Goal: Task Accomplishment & Management: Complete application form

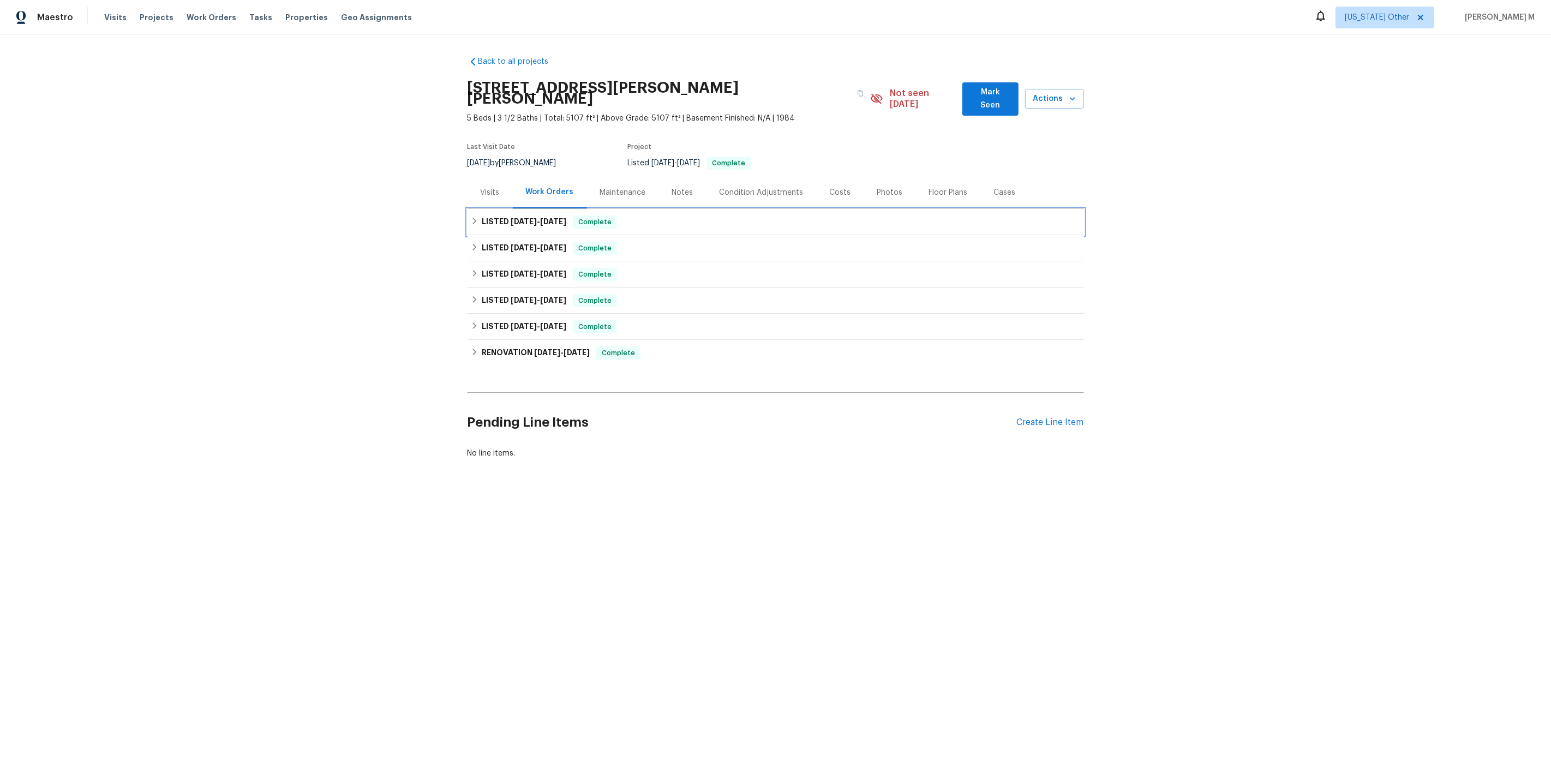
click at [520, 218] on span "[DATE]" at bounding box center [523, 222] width 26 height 8
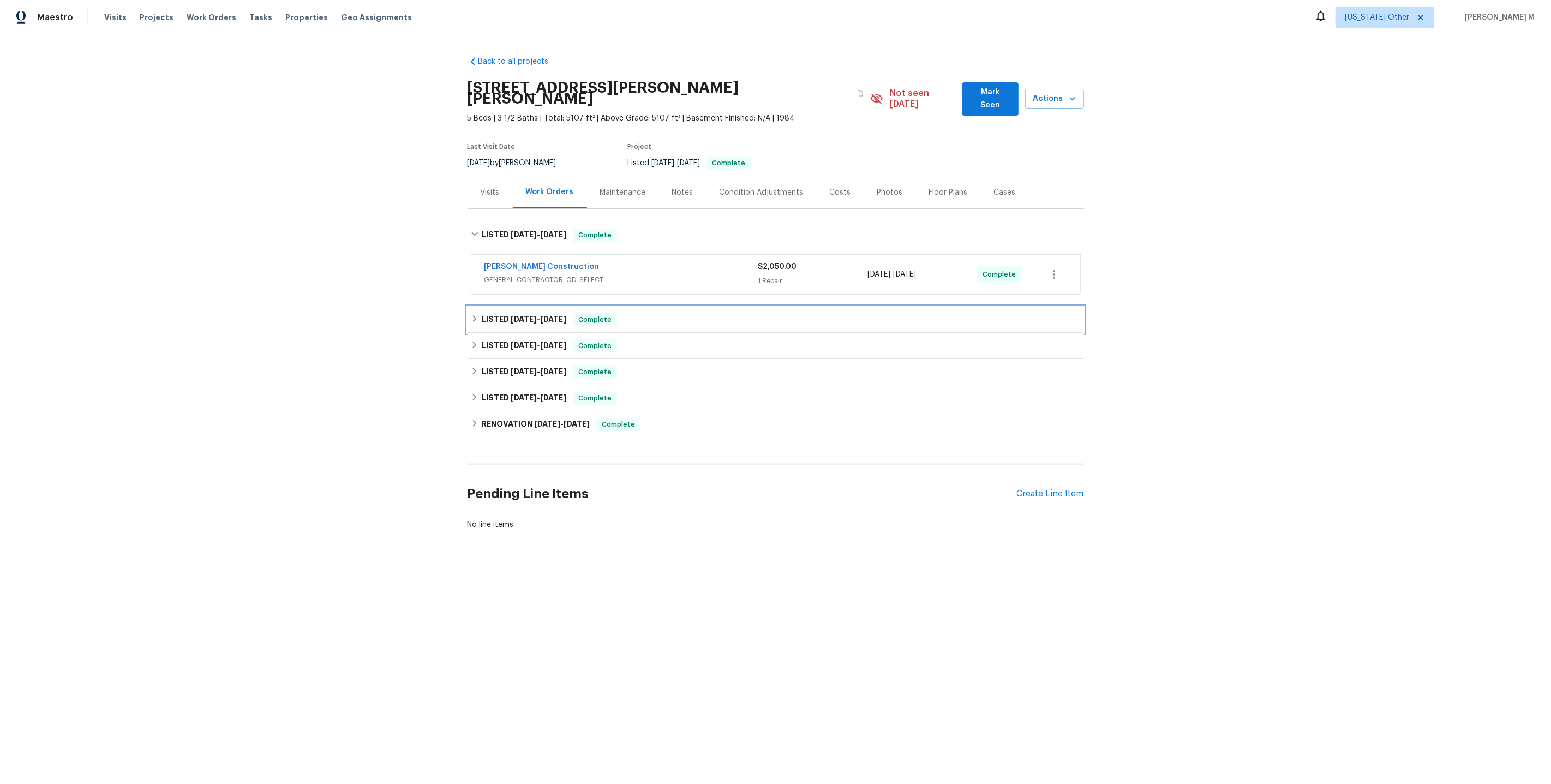
click at [518, 316] on span "[DATE]" at bounding box center [523, 320] width 26 height 8
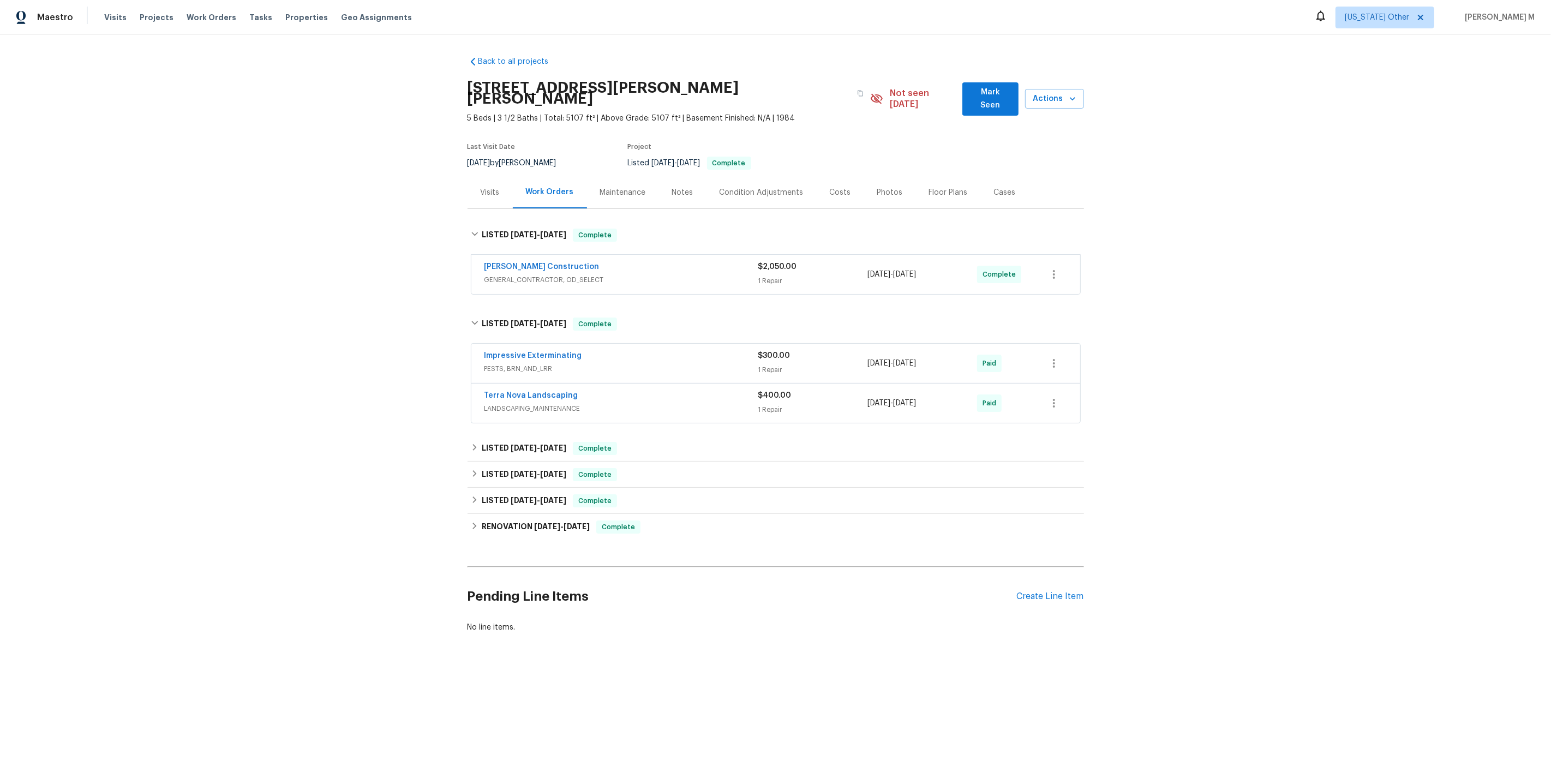
click at [611, 187] on div "Maintenance" at bounding box center [623, 192] width 46 height 11
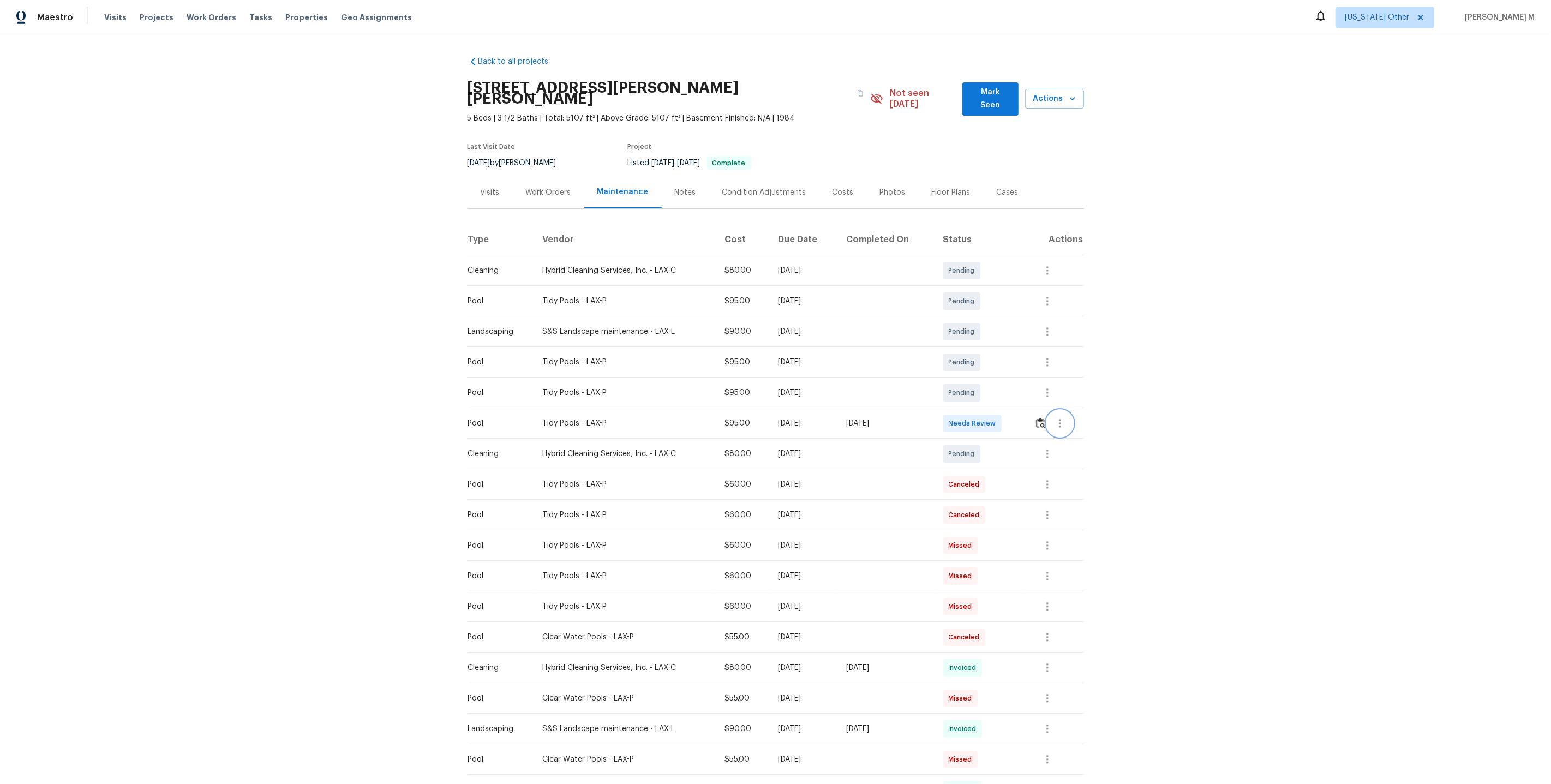
click at [1059, 416] on icon "button" at bounding box center [1061, 423] width 13 height 13
click at [1059, 403] on li "Message vendor" at bounding box center [1088, 407] width 77 height 18
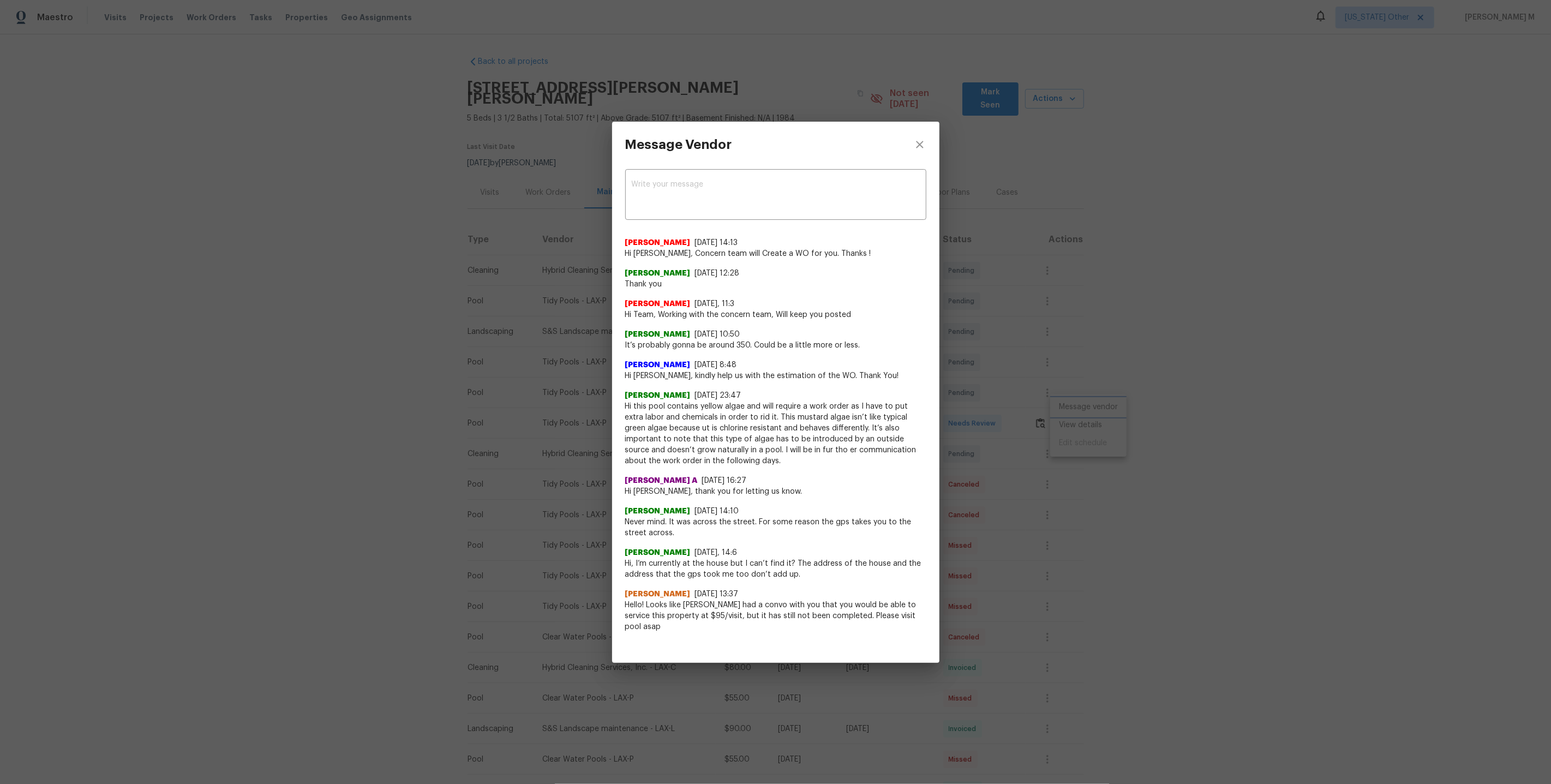
click at [477, 376] on div "Message Vendor x ​ [PERSON_NAME] [DATE] 14:13 Hi [PERSON_NAME], Concern team wi…" at bounding box center [776, 392] width 1551 height 784
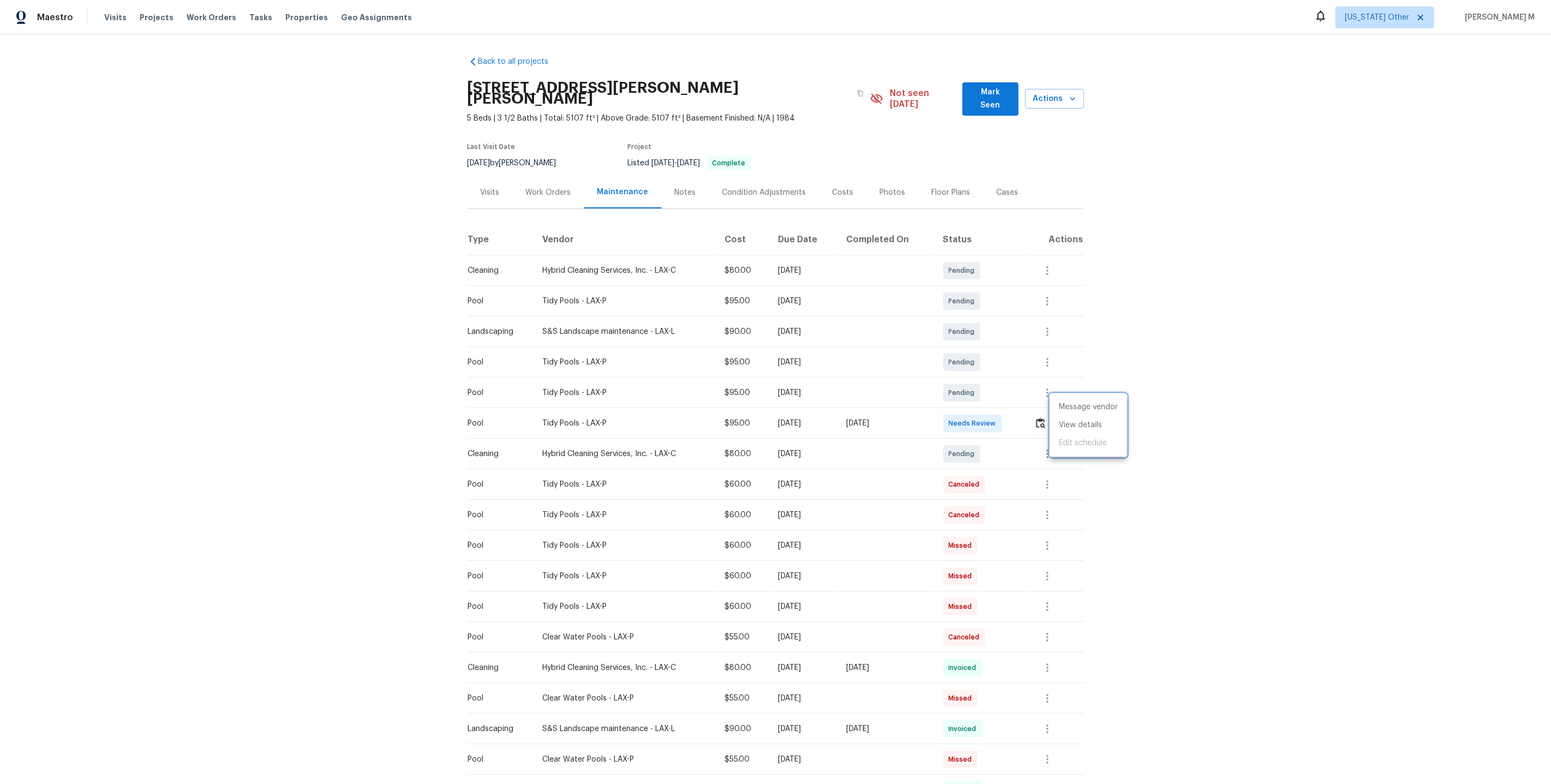
click at [890, 433] on div at bounding box center [776, 392] width 1551 height 784
click at [1061, 416] on icon "button" at bounding box center [1061, 423] width 13 height 13
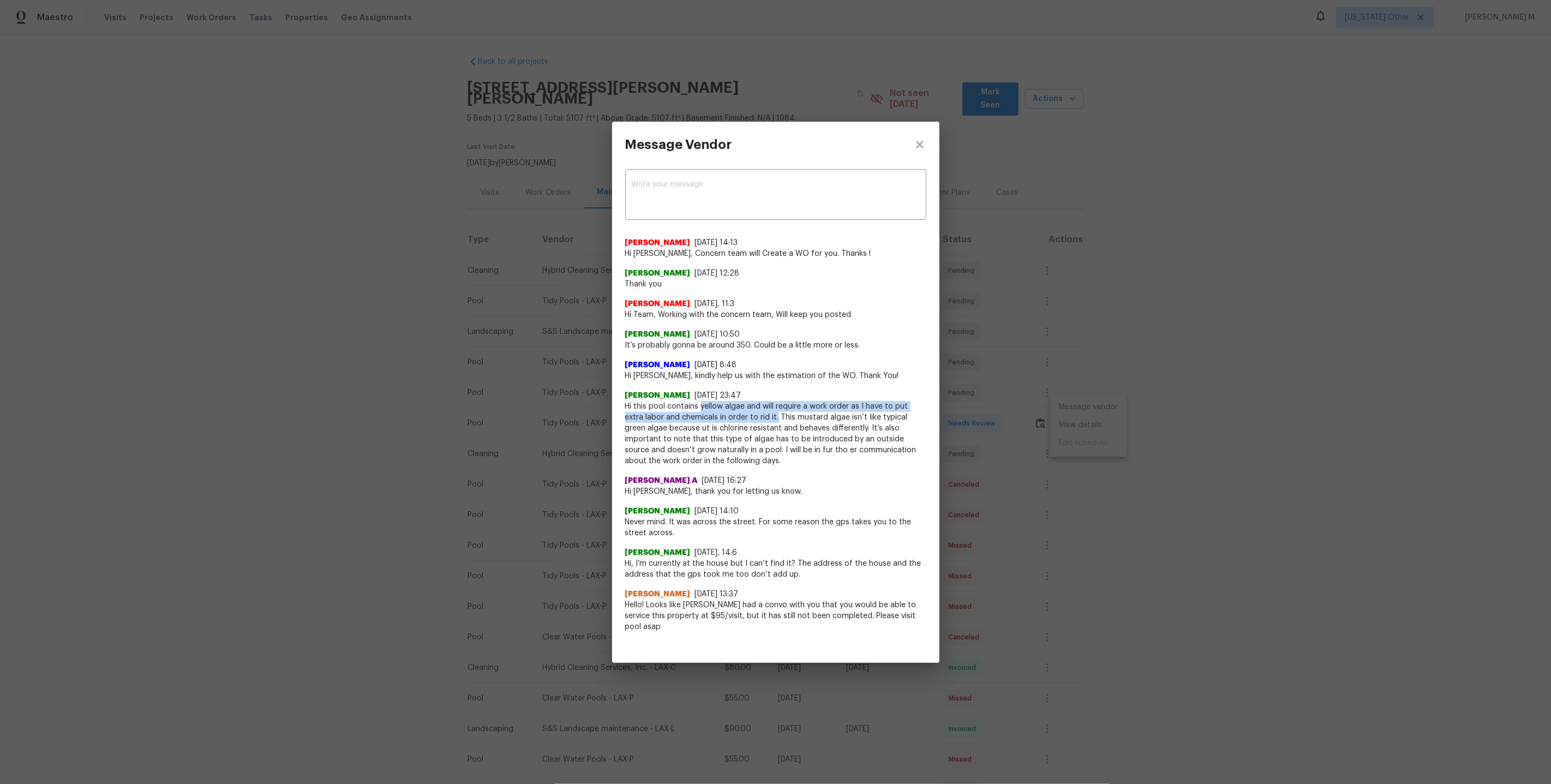
drag, startPoint x: 701, startPoint y: 412, endPoint x: 756, endPoint y: 424, distance: 56.3
click at [756, 425] on span "Hi this pool contains yellow algae and will require a work order as I have to p…" at bounding box center [776, 434] width 301 height 65
copy span "yellow algae and will require a work order as I have to put extra labor and che…"
click at [1014, 235] on div "Message Vendor x ​ [PERSON_NAME] [DATE] 14:13 Hi [PERSON_NAME], Concern team wi…" at bounding box center [776, 392] width 1551 height 784
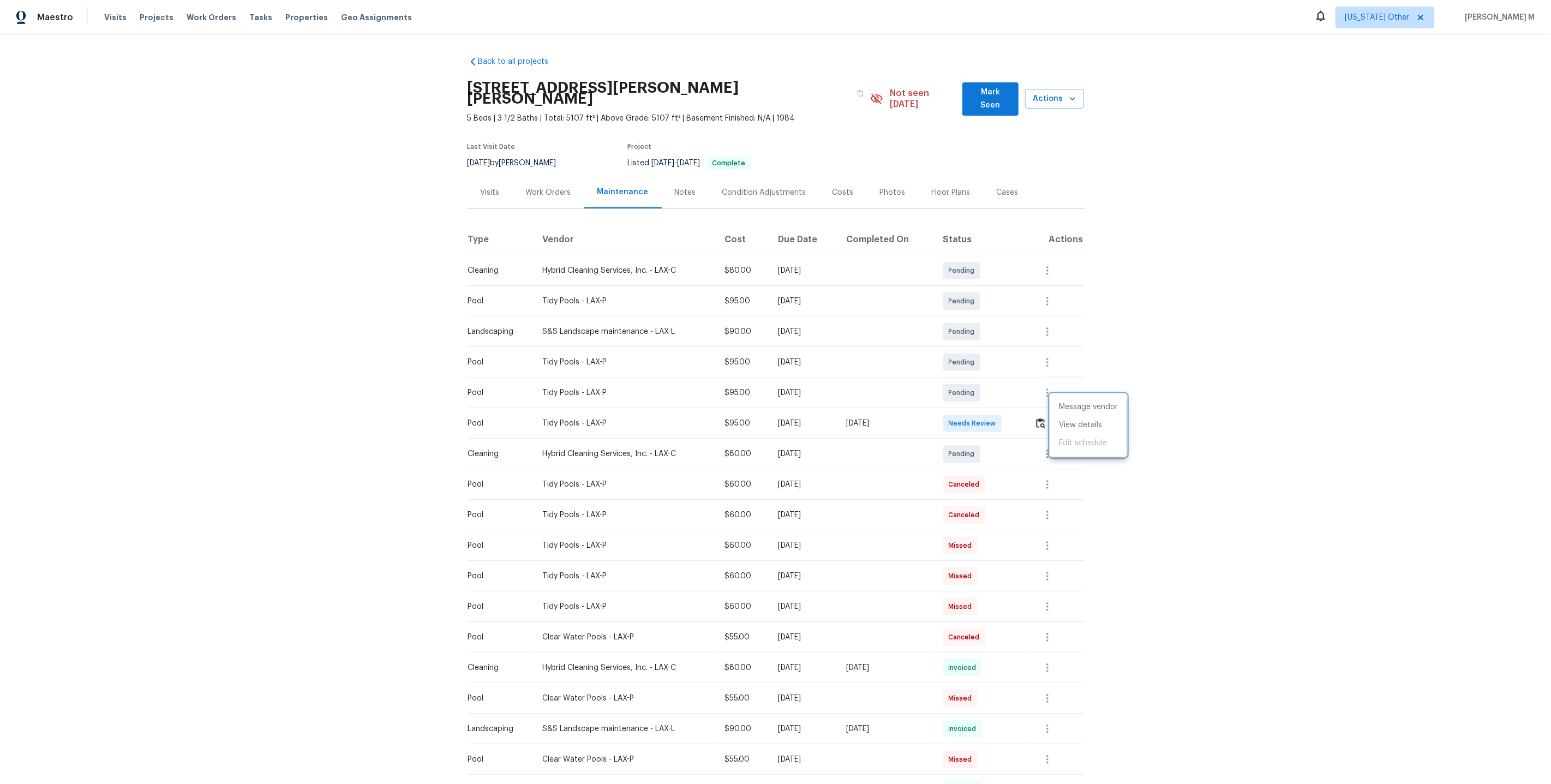
click at [544, 190] on div at bounding box center [776, 392] width 1551 height 784
click at [547, 184] on div "Work Orders" at bounding box center [548, 193] width 71 height 33
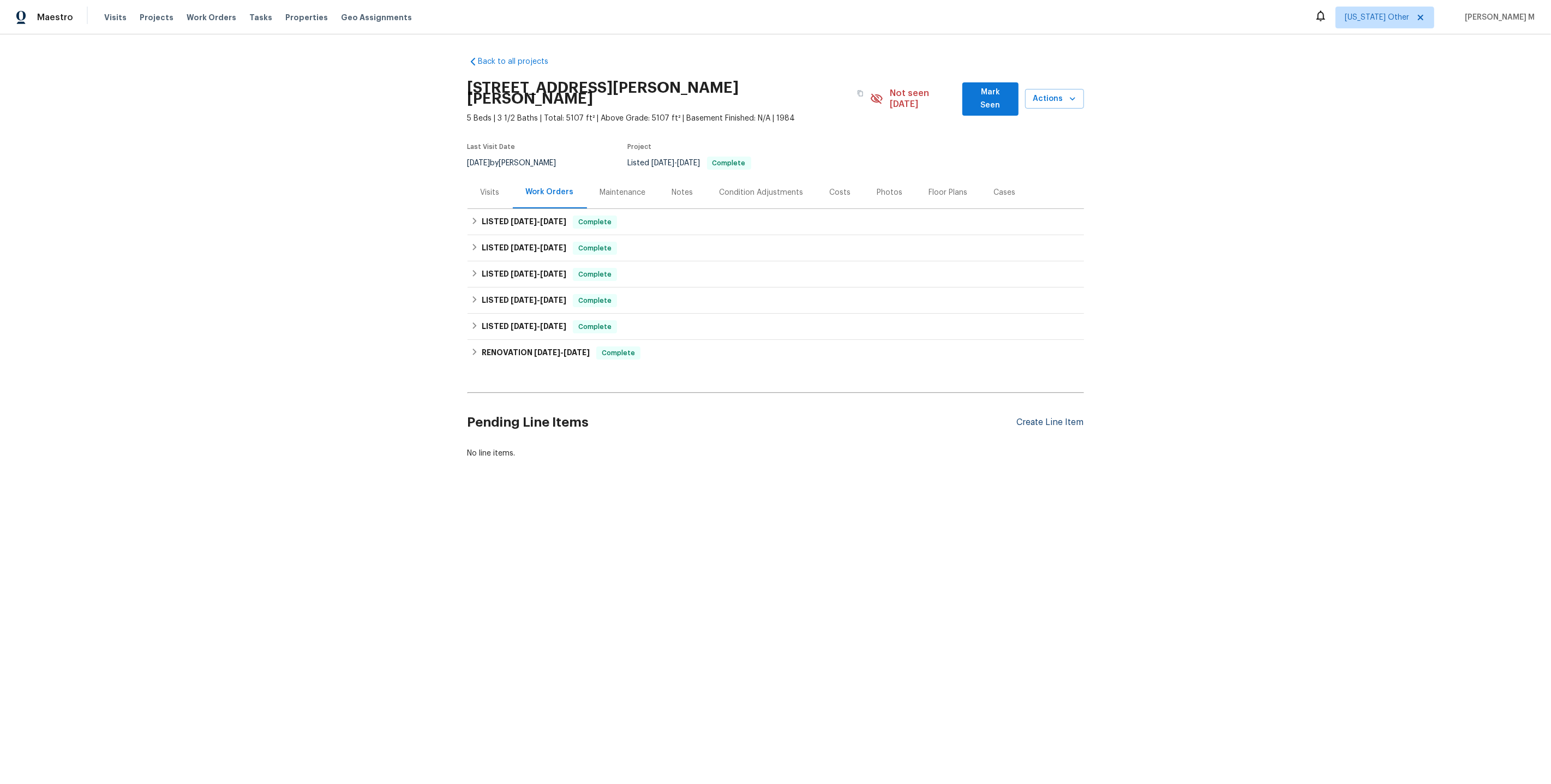
click at [1061, 417] on div "Create Line Item" at bounding box center [1050, 422] width 67 height 11
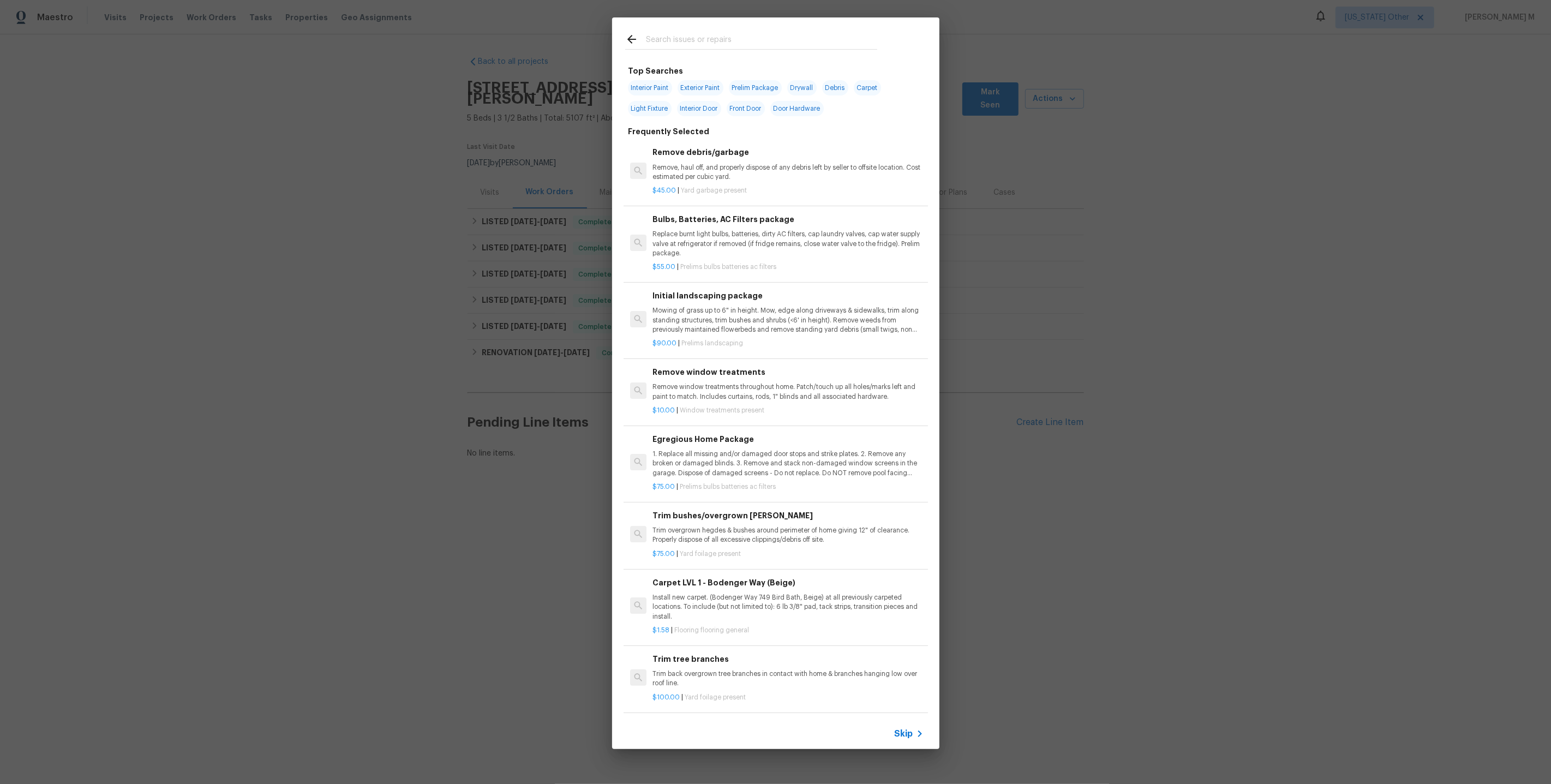
click at [906, 736] on span "Skip" at bounding box center [903, 733] width 18 height 11
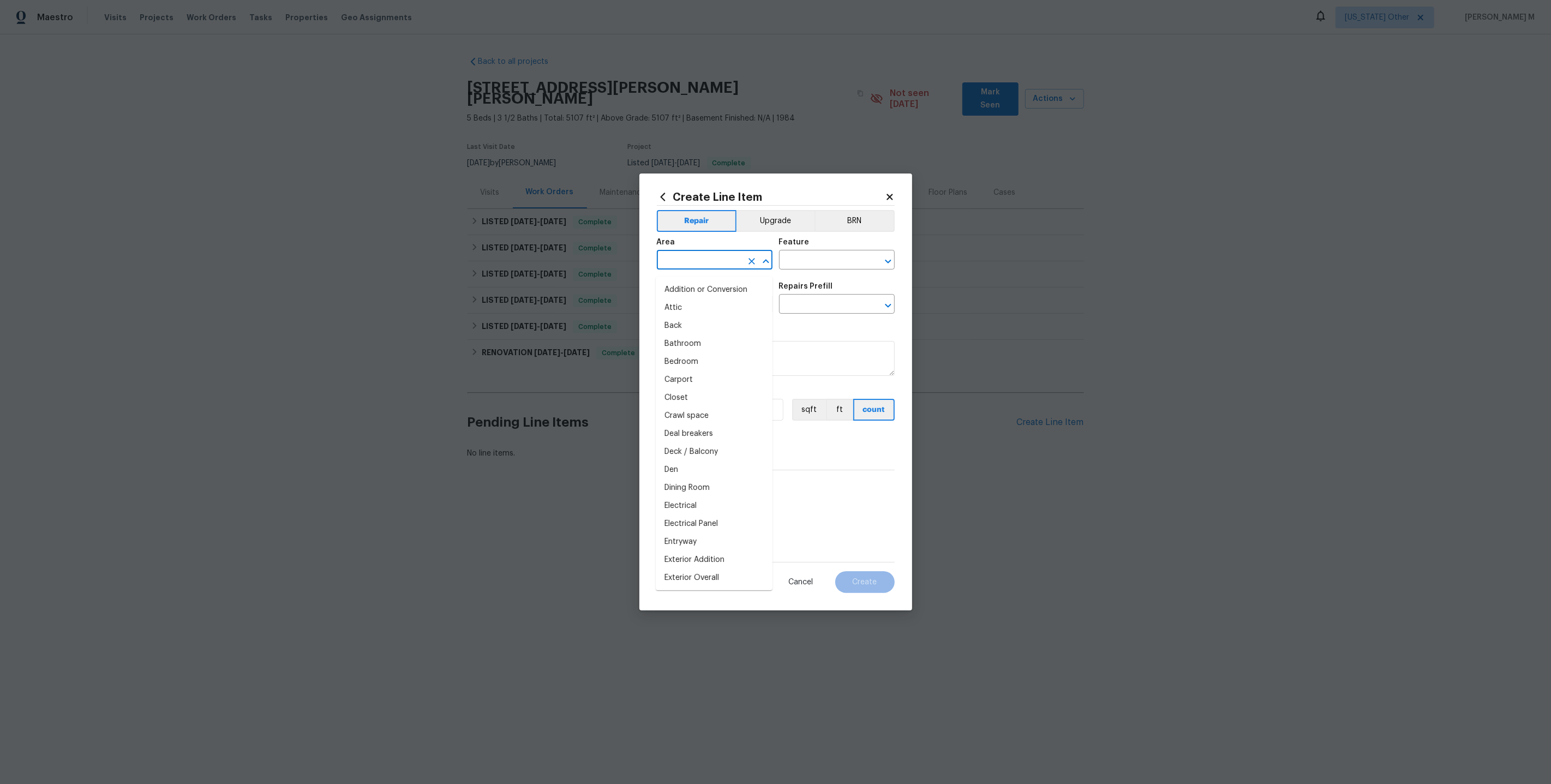
click at [695, 269] on input "text" at bounding box center [699, 261] width 85 height 17
click at [678, 300] on ul "In-ground pool / Spa" at bounding box center [714, 290] width 117 height 27
click at [689, 294] on li "In-ground pool / Spa" at bounding box center [714, 290] width 117 height 18
type input "In-ground pool / Spa"
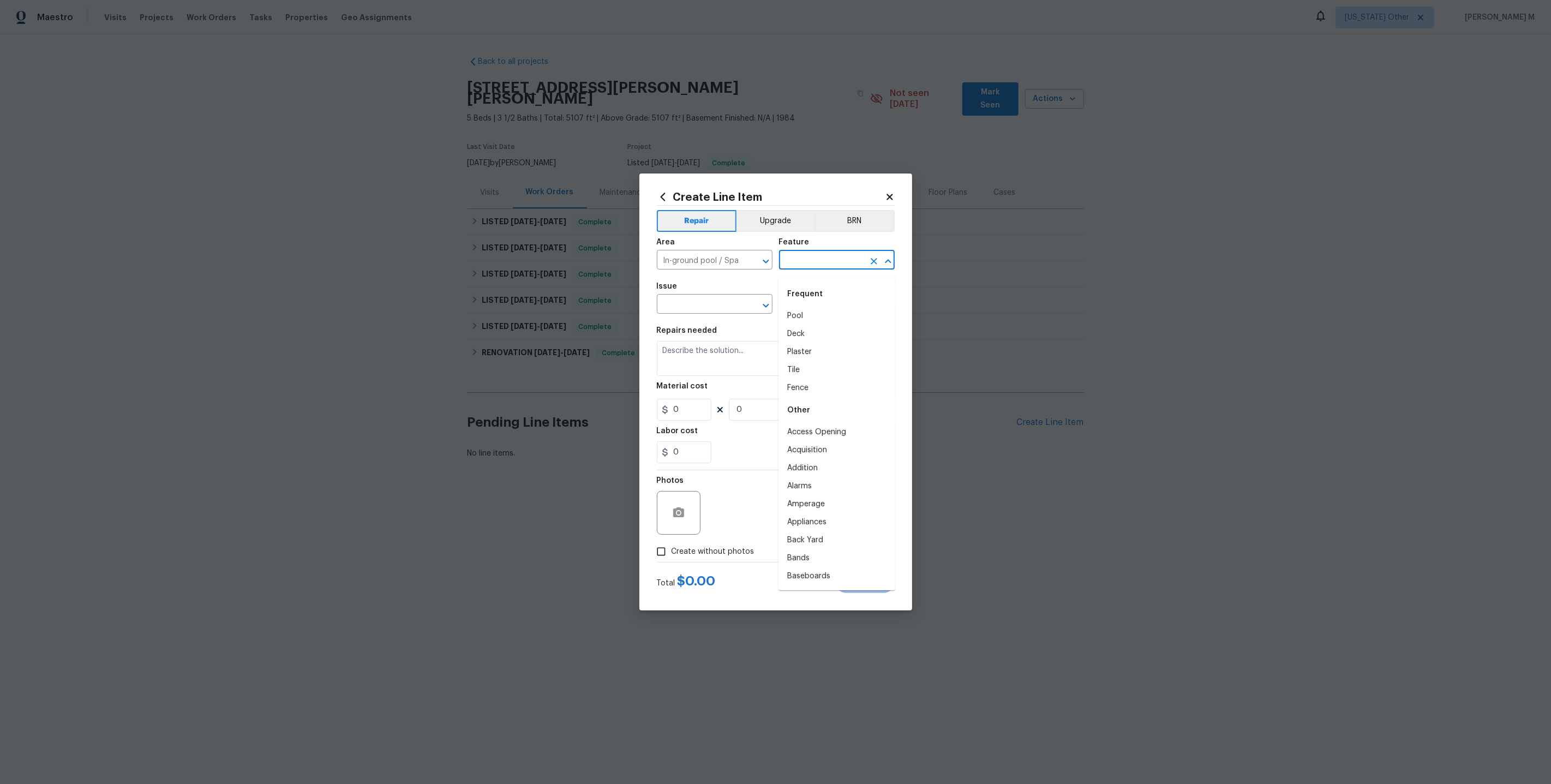
click at [840, 268] on input "text" at bounding box center [822, 261] width 85 height 17
type input "{"
click at [796, 314] on li "Pool" at bounding box center [837, 316] width 117 height 18
type input "Pool"
click at [679, 314] on input "text" at bounding box center [699, 305] width 85 height 17
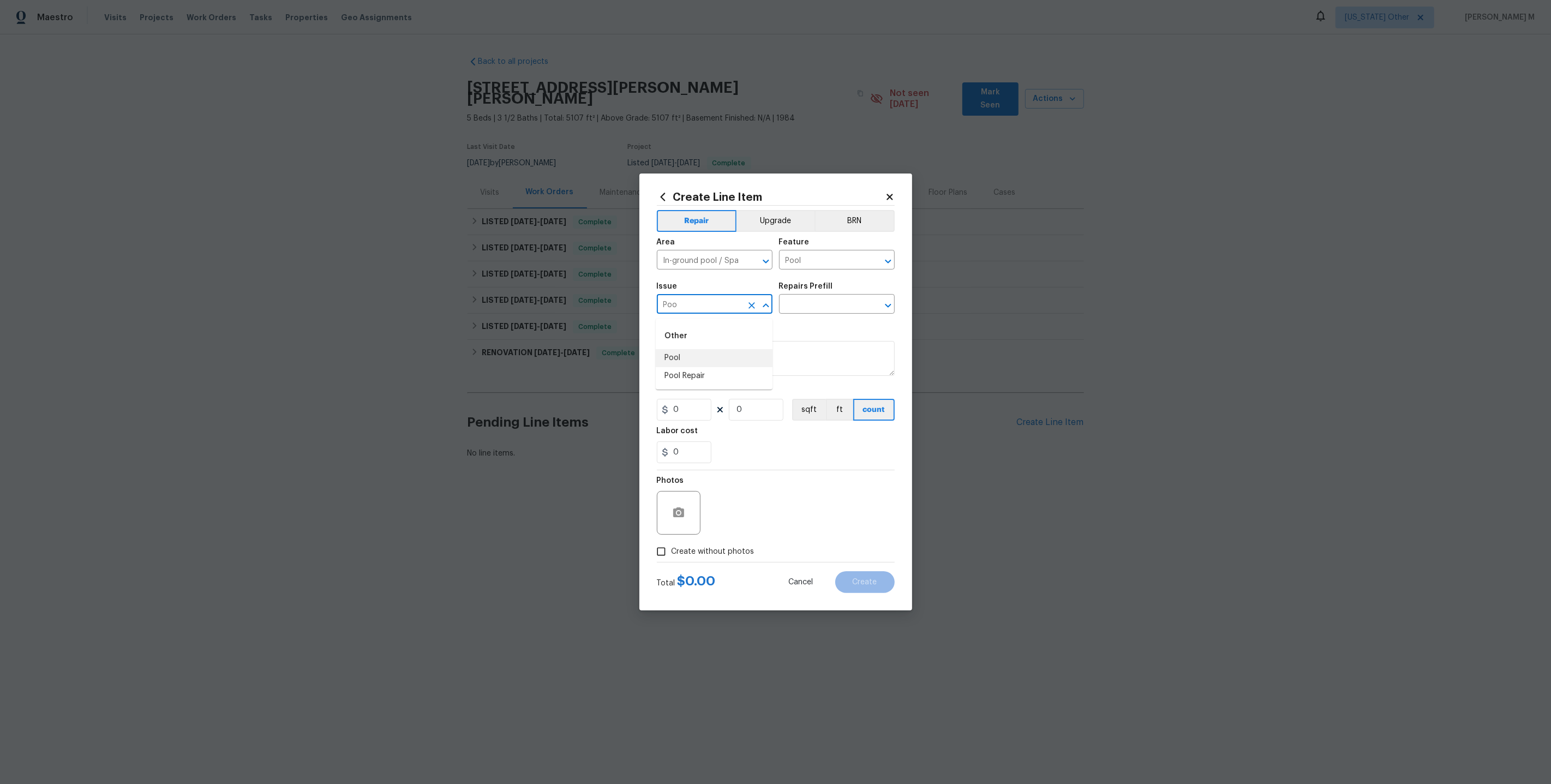
click at [688, 352] on li "Pool" at bounding box center [714, 358] width 117 height 18
type input "Pool"
click at [804, 312] on input "text" at bounding box center [822, 305] width 85 height 17
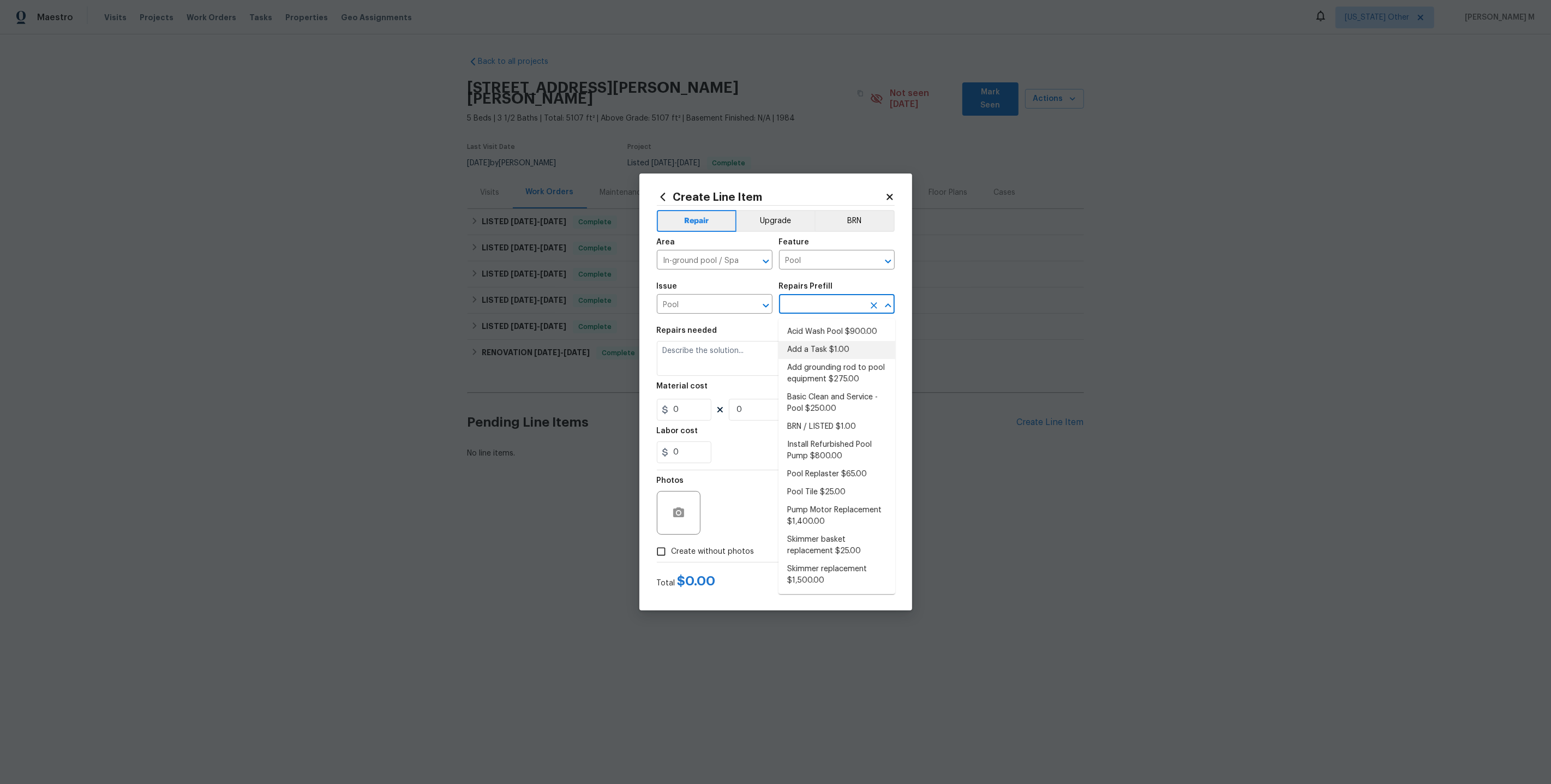
click at [803, 344] on li "Add a Task $1.00" at bounding box center [837, 349] width 117 height 18
type input "Add a Task $1.00"
type textarea "HPM to detail"
type input "1"
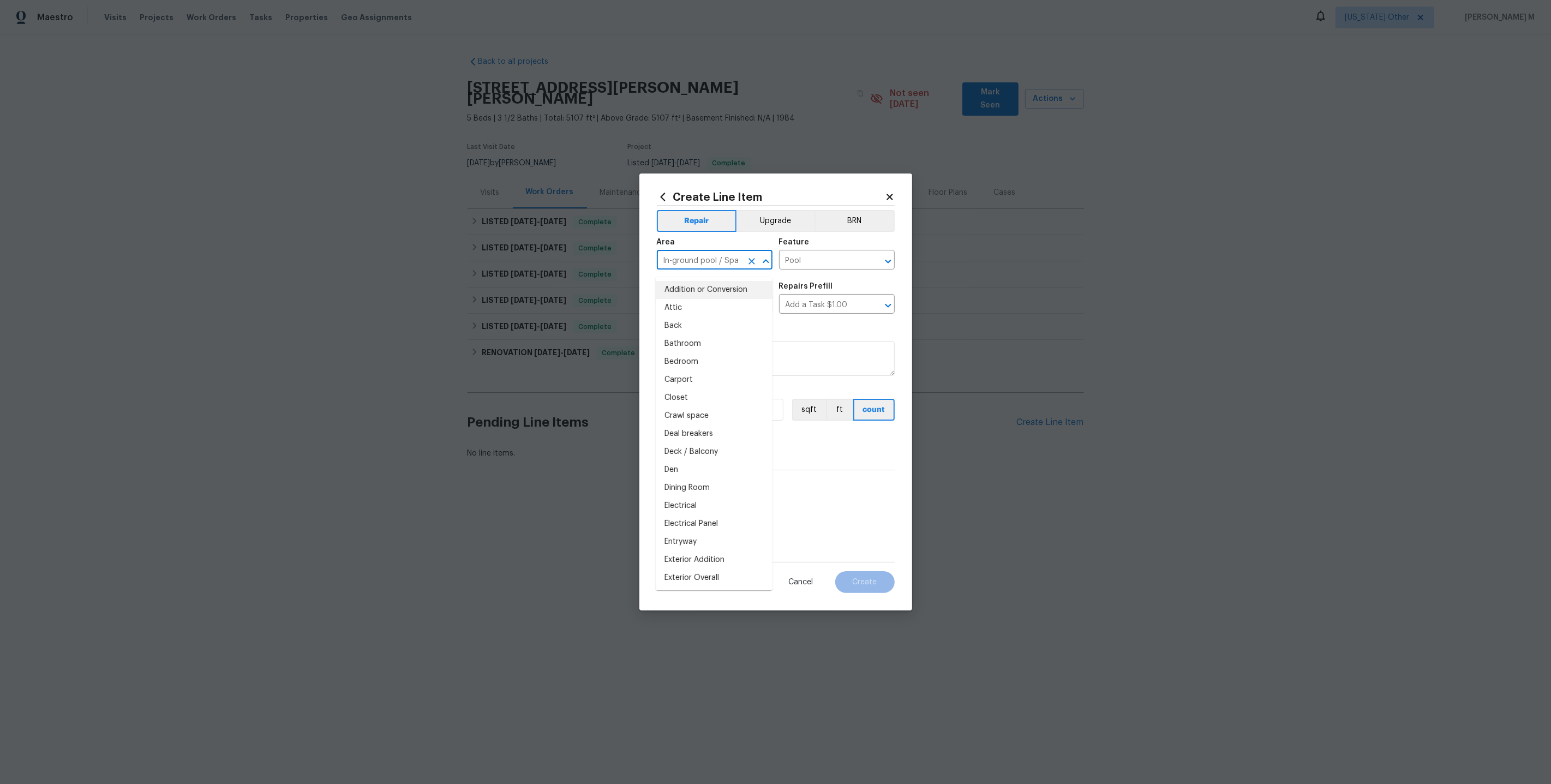
click at [678, 264] on input "In-ground pool / Spa" at bounding box center [699, 261] width 85 height 17
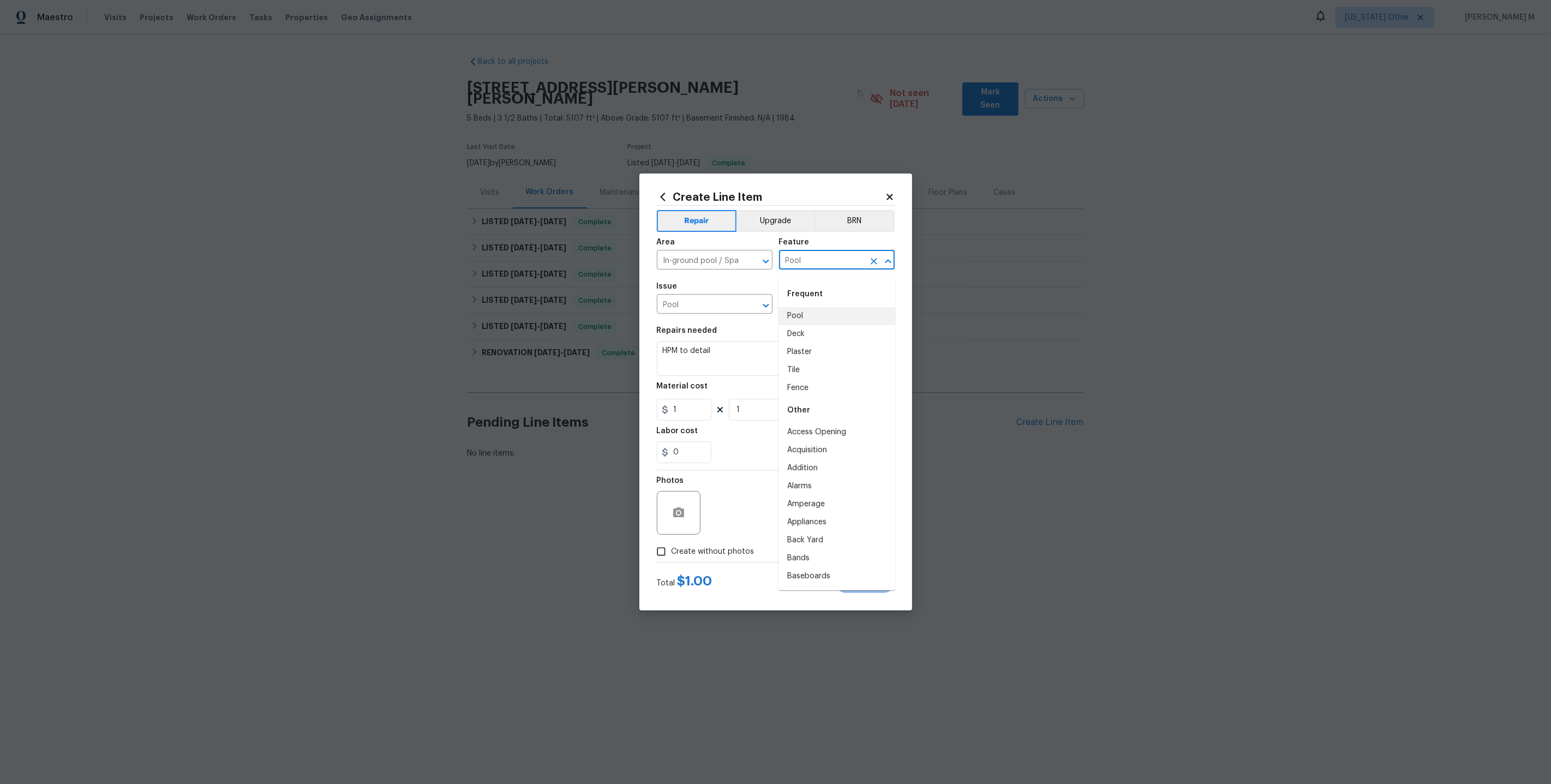
click at [796, 269] on input "Pool" at bounding box center [822, 261] width 85 height 17
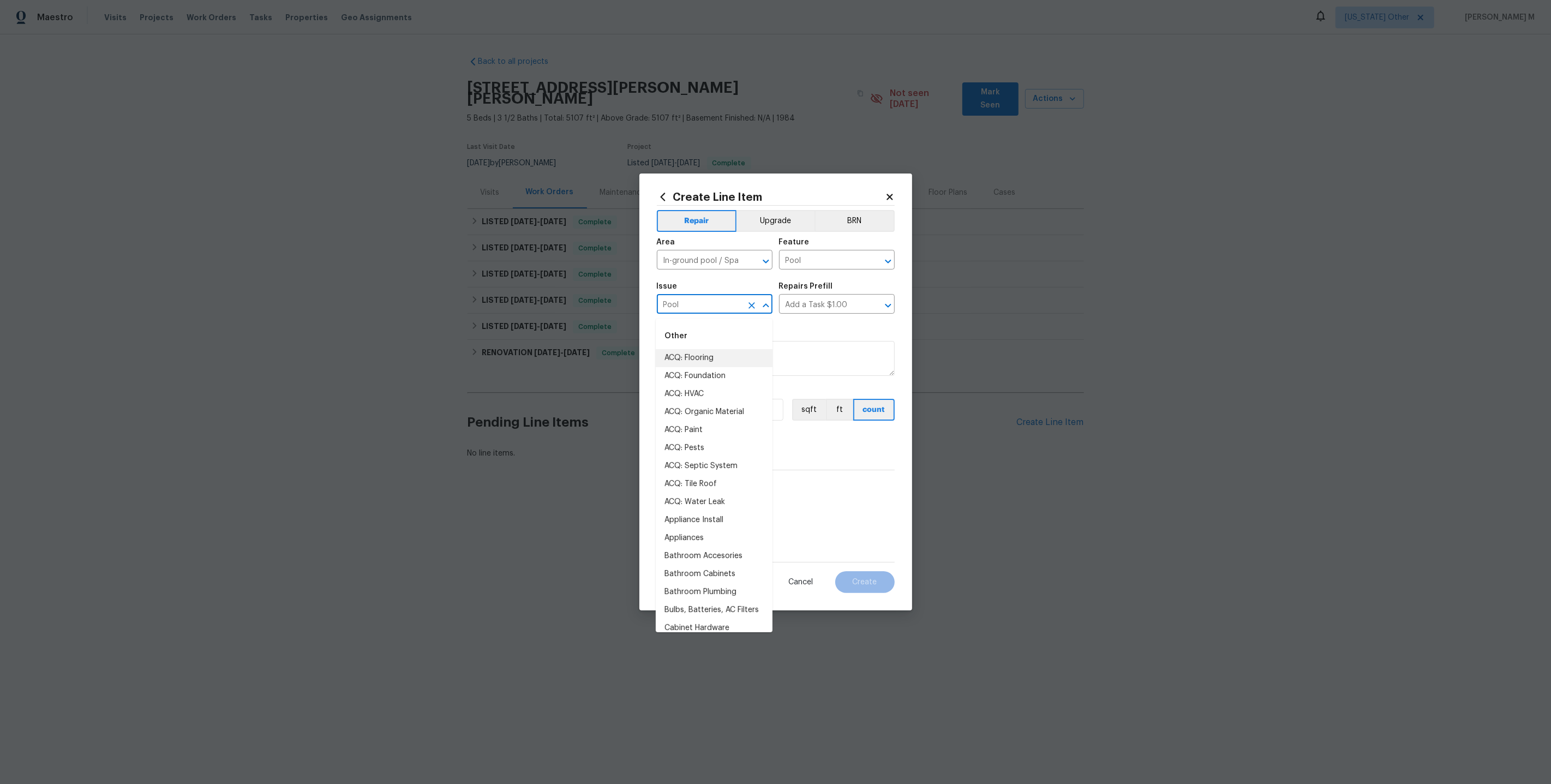
click at [671, 308] on input "Pool" at bounding box center [699, 305] width 85 height 17
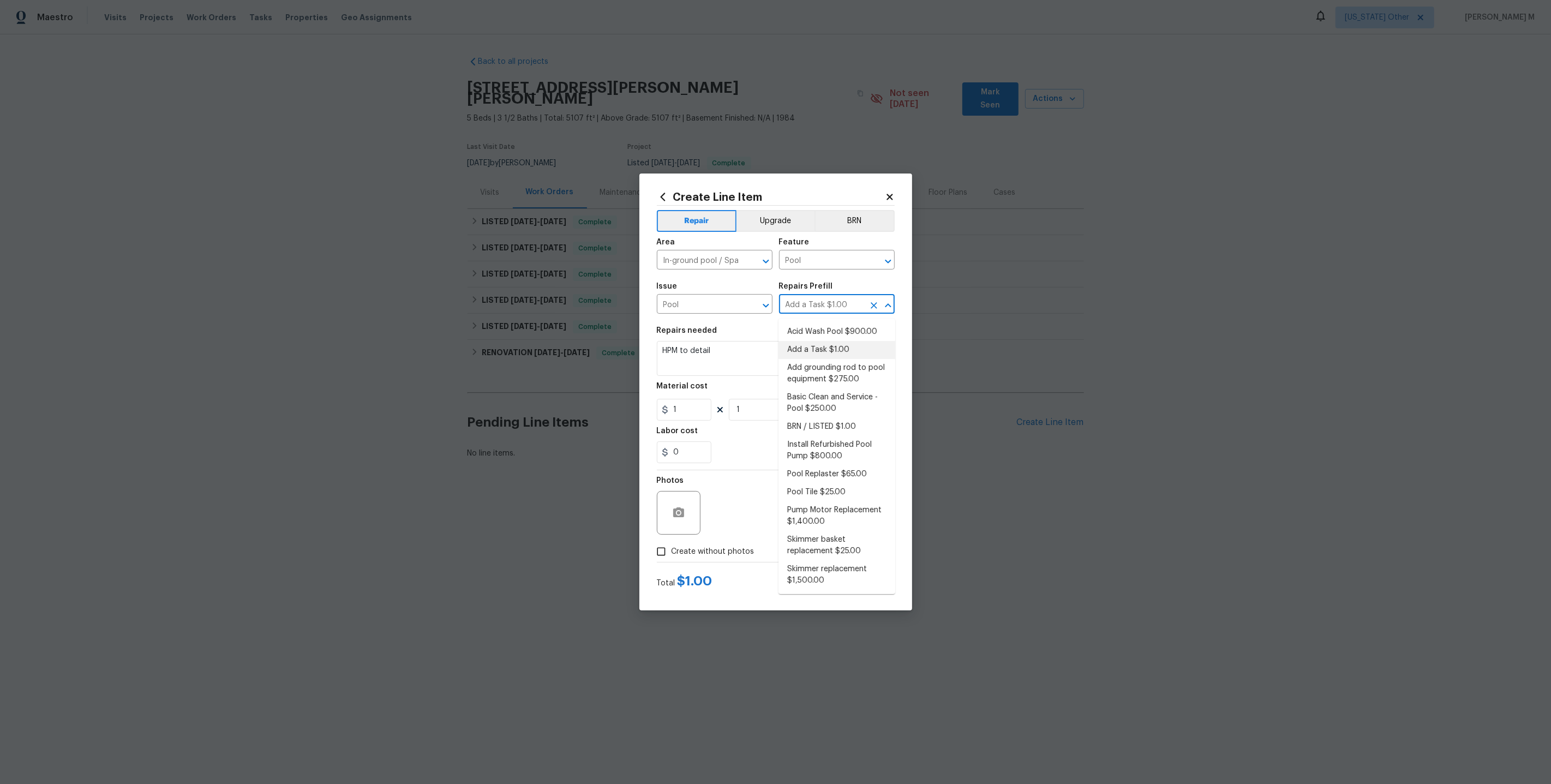
click at [805, 307] on input "Add a Task $1.00" at bounding box center [822, 305] width 85 height 17
